Goal: Check status: Check status

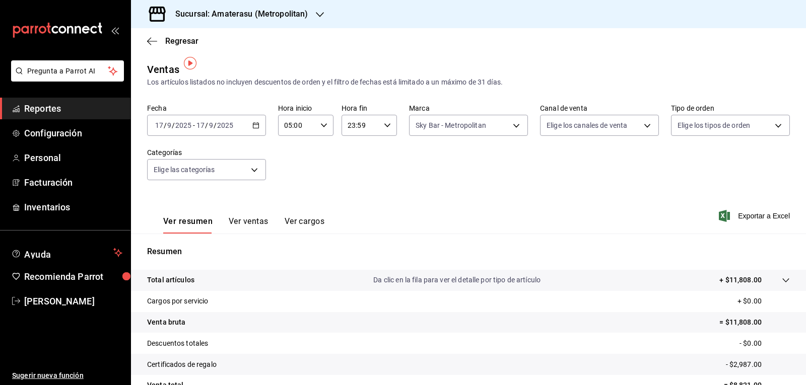
scroll to position [7, 0]
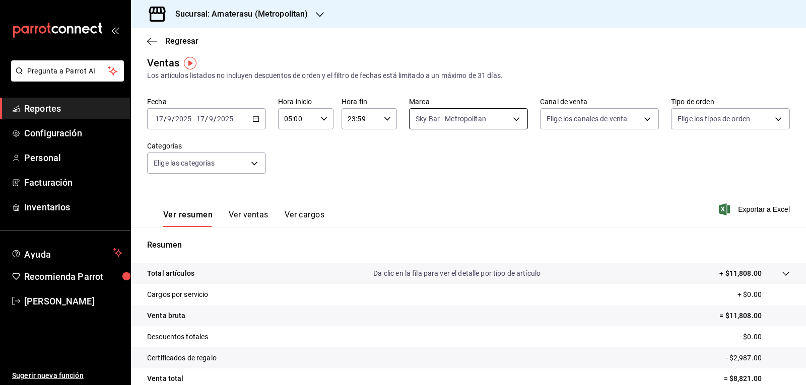
click at [435, 111] on body "Pregunta a Parrot AI Reportes Configuración Personal Facturación Inventarios Ay…" at bounding box center [403, 192] width 806 height 385
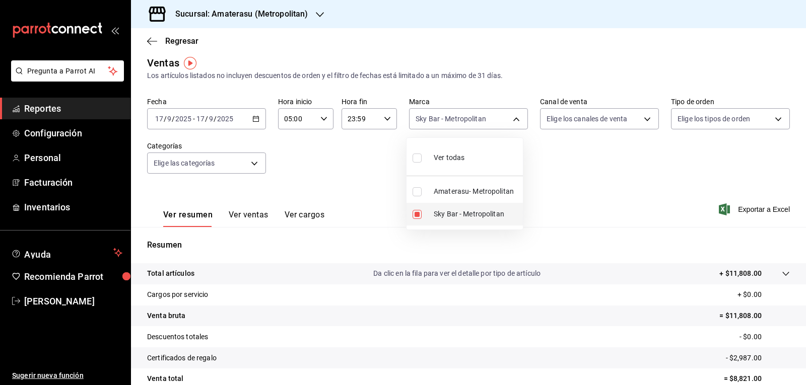
click at [417, 211] on input "checkbox" at bounding box center [417, 214] width 9 height 9
checkbox input "false"
click at [419, 197] on li "Amaterasu- Metropolitan" at bounding box center [465, 191] width 116 height 23
type input "e4cd7fcb-d45b-43ae-a99f-ad4ccfcd9032"
checkbox input "true"
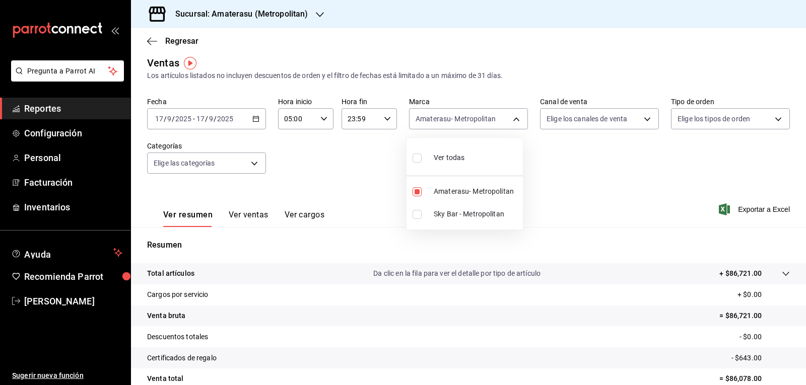
click at [548, 212] on div at bounding box center [403, 192] width 806 height 385
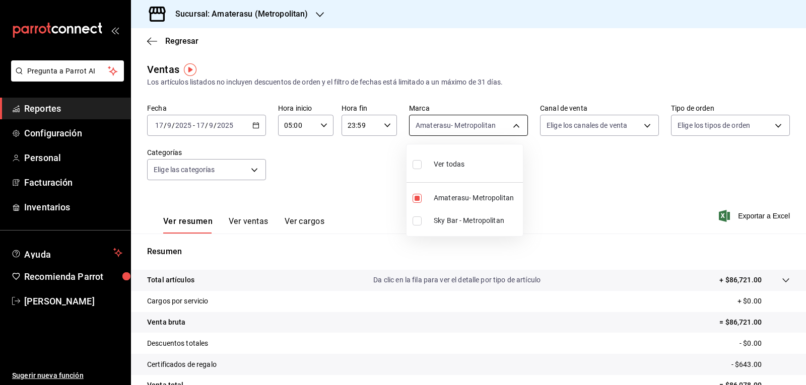
click at [437, 129] on body "Pregunta a Parrot AI Reportes Configuración Personal Facturación Inventarios Ay…" at bounding box center [403, 192] width 806 height 385
click at [417, 195] on input "checkbox" at bounding box center [417, 198] width 9 height 9
checkbox input "false"
click at [417, 221] on input "checkbox" at bounding box center [417, 221] width 9 height 9
checkbox input "true"
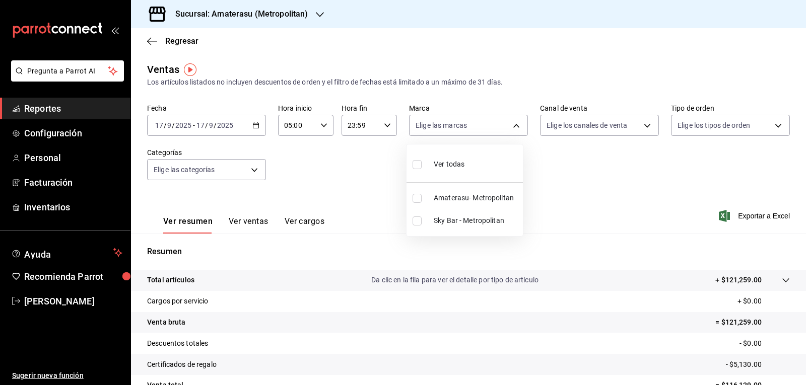
type input "f3afaab8-8c3d-4e49-a299-af9bdf6027b2"
click at [560, 217] on div at bounding box center [403, 192] width 806 height 385
click at [560, 217] on div "Ver todas Amaterasu- Metropolitan Sky Bar - Metropolitan" at bounding box center [403, 192] width 806 height 385
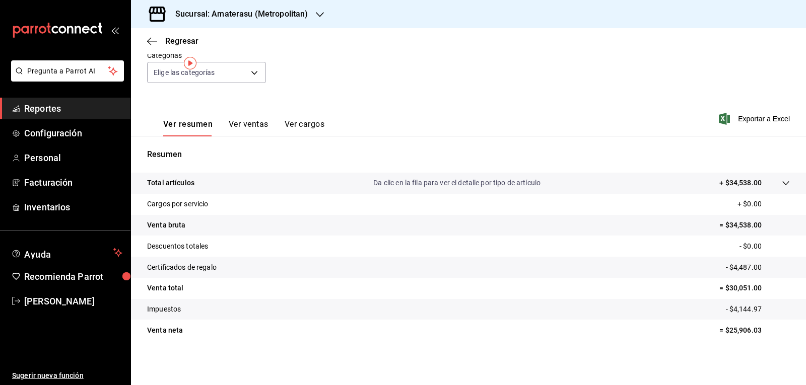
scroll to position [7, 0]
